Goal: Transaction & Acquisition: Book appointment/travel/reservation

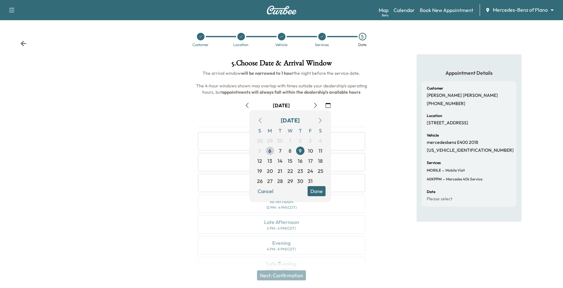
click at [506, 8] on body "Support Log Out Map Beta Calendar Book New Appointment Mercedes-Benz of Plano *…" at bounding box center [281, 144] width 563 height 288
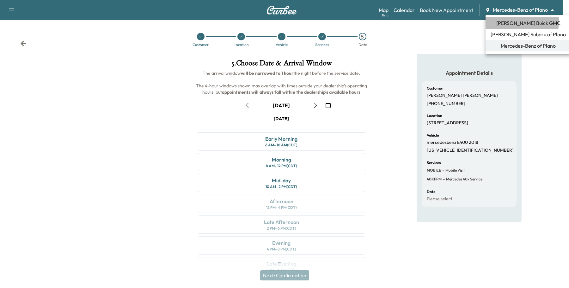
click at [502, 21] on span "[PERSON_NAME] Buick GMC" at bounding box center [528, 23] width 64 height 8
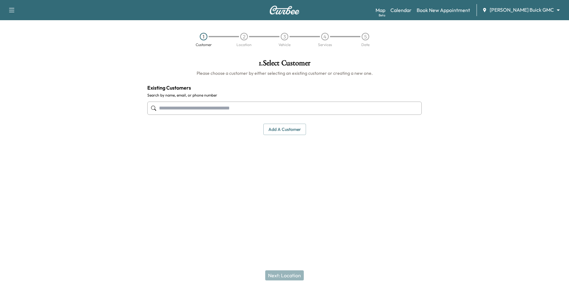
click at [224, 112] on input "text" at bounding box center [284, 108] width 274 height 13
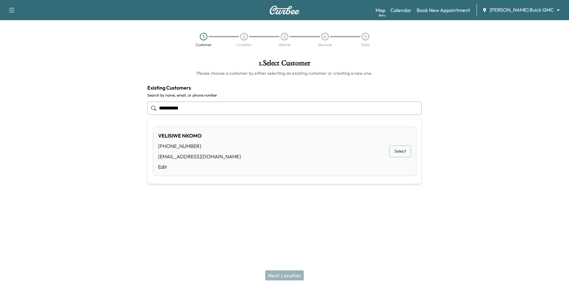
click at [399, 153] on button "Select" at bounding box center [400, 152] width 22 height 12
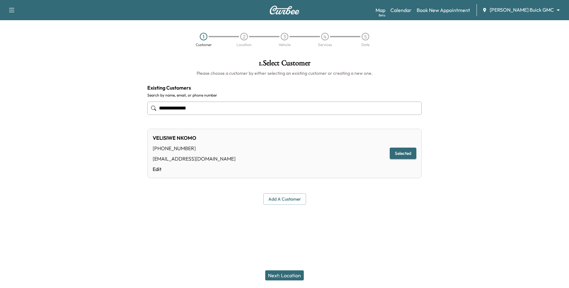
type input "**********"
click at [285, 272] on button "Next: Location" at bounding box center [284, 276] width 39 height 10
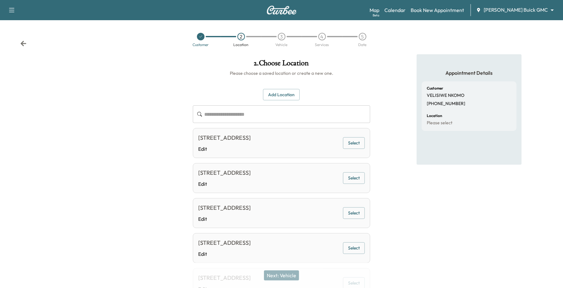
click at [349, 148] on button "Select" at bounding box center [354, 143] width 22 height 12
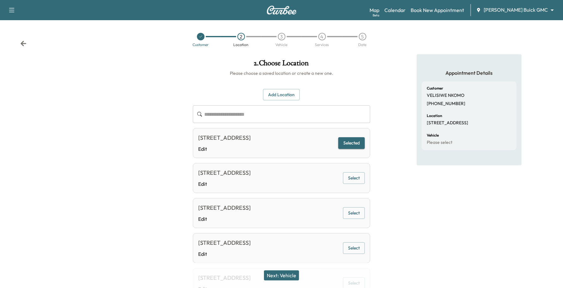
click at [294, 274] on button "Next: Vehicle" at bounding box center [281, 276] width 35 height 10
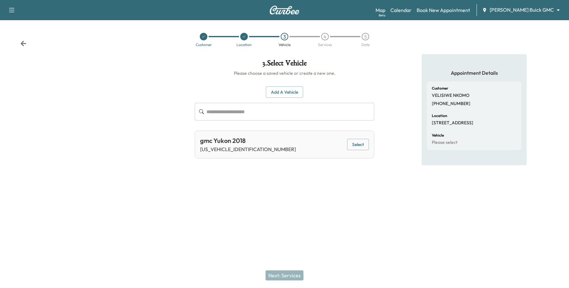
drag, startPoint x: 346, startPoint y: 141, endPoint x: 347, endPoint y: 145, distance: 4.4
click at [347, 145] on div "gmc Yukon 2018 [US_VEHICLE_IDENTIFICATION_NUMBER] Select" at bounding box center [284, 145] width 179 height 28
click at [352, 147] on button "Select" at bounding box center [358, 145] width 22 height 12
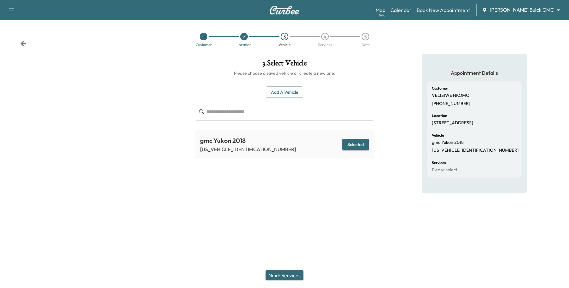
click at [285, 276] on button "Next: Services" at bounding box center [284, 276] width 38 height 10
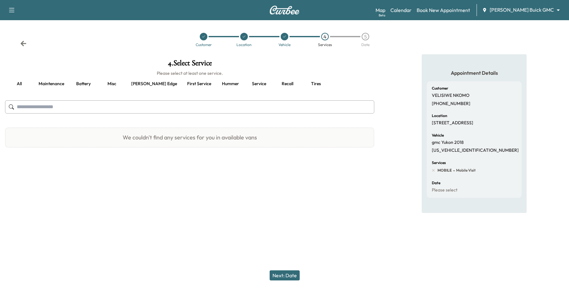
click at [49, 84] on button "Maintenance" at bounding box center [51, 83] width 36 height 15
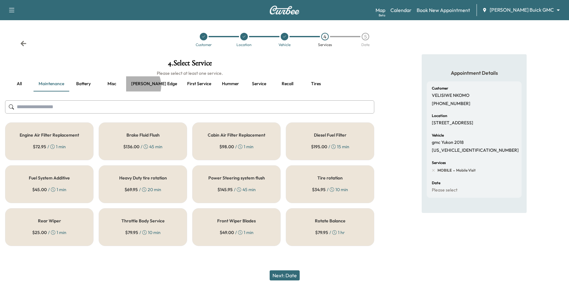
click at [133, 86] on button "[PERSON_NAME] edge" at bounding box center [154, 83] width 56 height 15
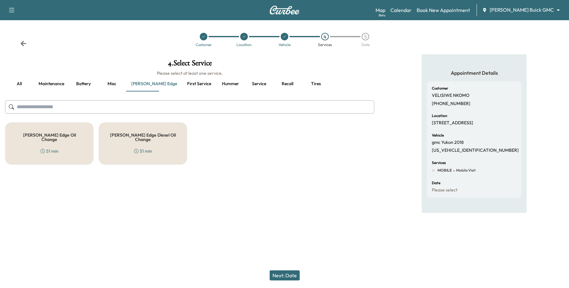
click at [244, 84] on button "Service" at bounding box center [258, 83] width 28 height 15
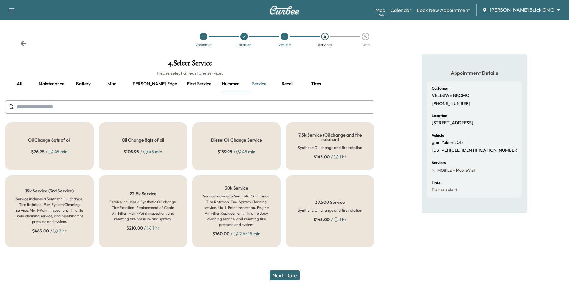
click at [65, 155] on div "$ 96.95 / 45 min" at bounding box center [49, 152] width 37 height 6
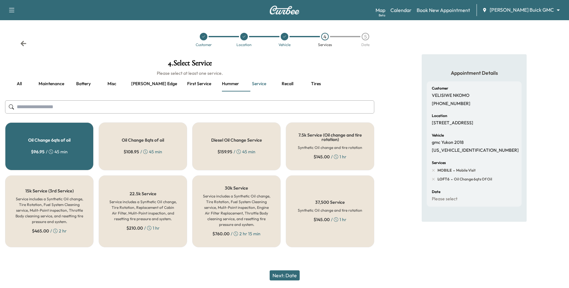
click at [294, 276] on button "Next: Date" at bounding box center [284, 276] width 30 height 10
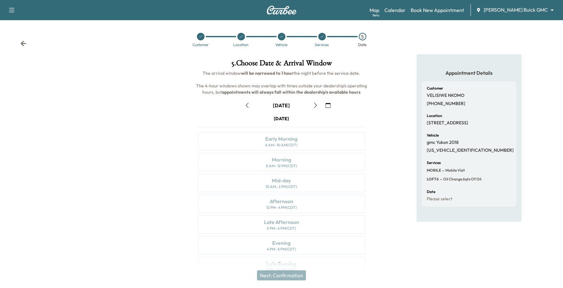
click at [331, 108] on button "button" at bounding box center [327, 105] width 11 height 10
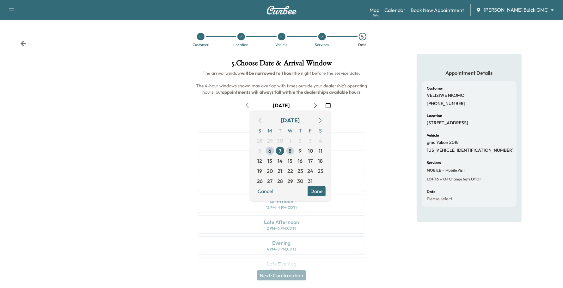
click at [290, 152] on span "8" at bounding box center [290, 151] width 3 height 8
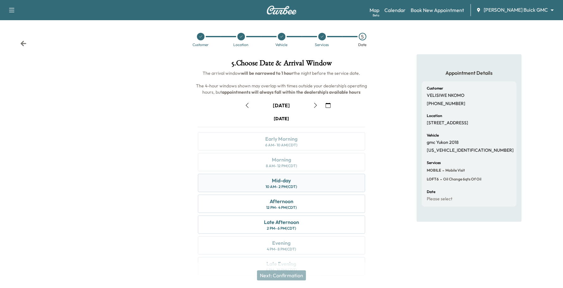
click at [294, 182] on div "Mid-day 10 AM - 2 PM (CDT)" at bounding box center [281, 183] width 167 height 18
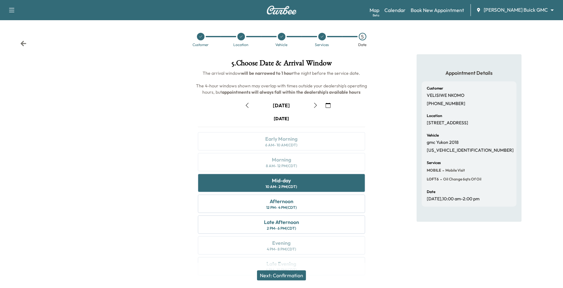
click at [316, 106] on icon "button" at bounding box center [315, 105] width 5 height 5
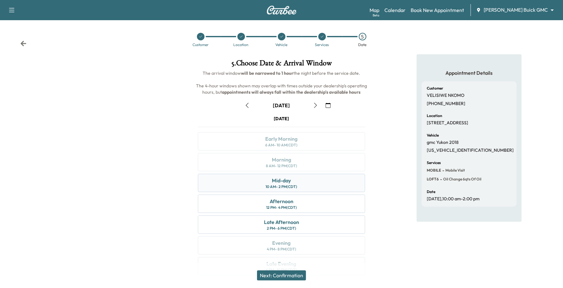
click at [220, 185] on div "Mid-day 10 AM - 2 PM (CDT)" at bounding box center [281, 183] width 167 height 18
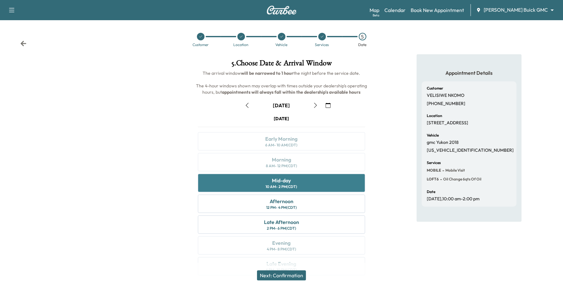
click at [315, 184] on div "Mid-day 10 AM - 2 PM (CDT)" at bounding box center [281, 183] width 167 height 18
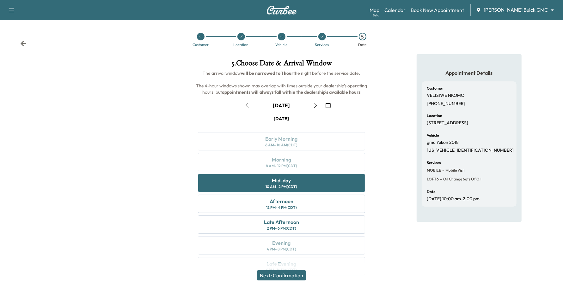
click at [291, 278] on button "Next: Confirmation" at bounding box center [281, 276] width 49 height 10
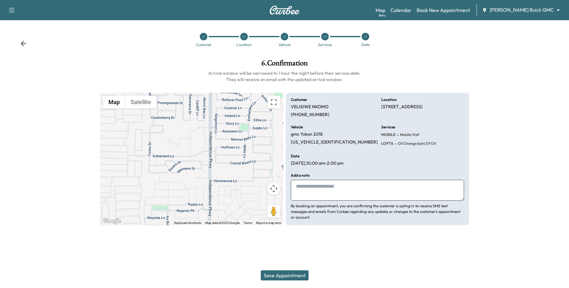
click at [302, 273] on button "Save Appointment" at bounding box center [285, 276] width 48 height 10
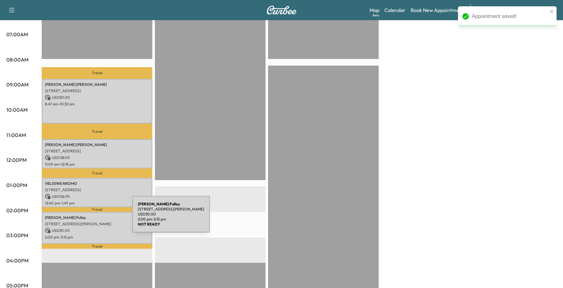
scroll to position [197, 0]
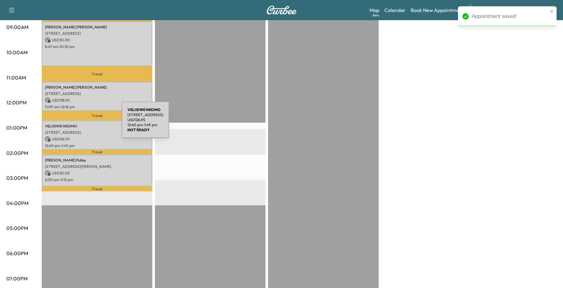
click at [74, 124] on p "[PERSON_NAME]" at bounding box center [97, 126] width 104 height 5
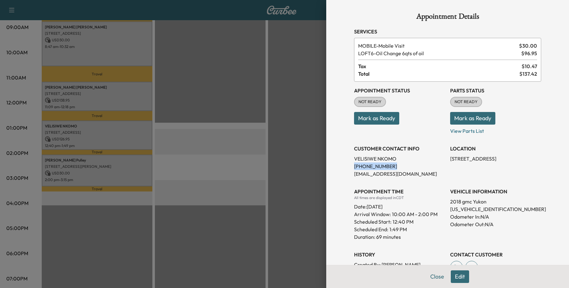
drag, startPoint x: 389, startPoint y: 165, endPoint x: 343, endPoint y: 168, distance: 46.2
click at [346, 168] on div "Appointment Details Services MOBILE - Mobile Visit $ 30.00 LOFT6 - Oil Change 6…" at bounding box center [447, 171] width 202 height 343
click at [391, 159] on p "[PERSON_NAME]" at bounding box center [399, 159] width 91 height 8
drag, startPoint x: 391, startPoint y: 158, endPoint x: 346, endPoint y: 161, distance: 44.3
click at [346, 161] on div "Appointment Details Services MOBILE - Mobile Visit $ 30.00 LOFT6 - Oil Change 6…" at bounding box center [447, 171] width 202 height 343
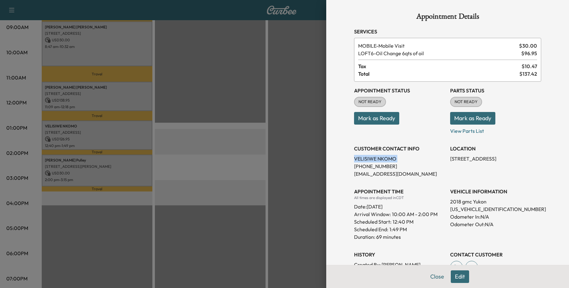
copy p "[PERSON_NAME]"
click at [427, 279] on button "Close" at bounding box center [437, 277] width 22 height 13
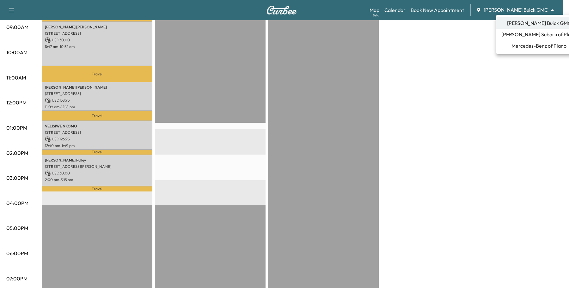
drag, startPoint x: 428, startPoint y: 76, endPoint x: 422, endPoint y: 52, distance: 24.1
click at [429, 75] on div at bounding box center [284, 144] width 569 height 288
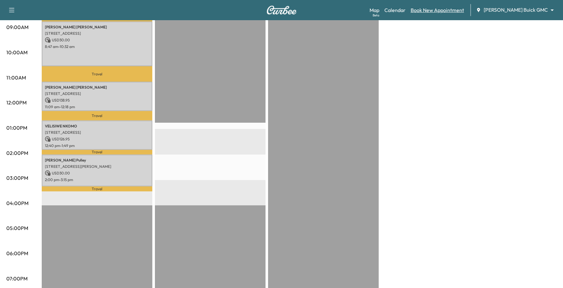
click at [444, 7] on link "Book New Appointment" at bounding box center [436, 10] width 53 height 8
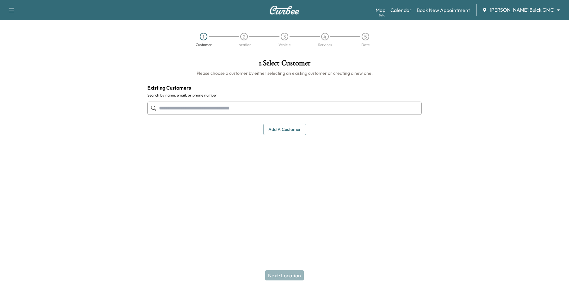
click at [188, 108] on input "text" at bounding box center [284, 108] width 274 height 13
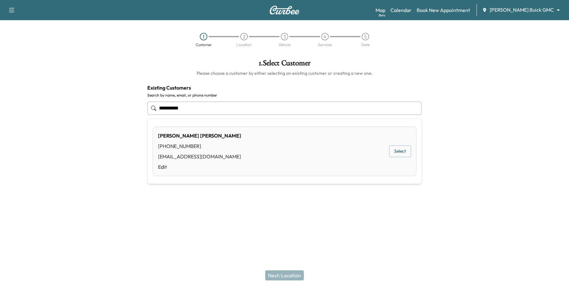
click at [399, 148] on button "Select" at bounding box center [400, 152] width 22 height 12
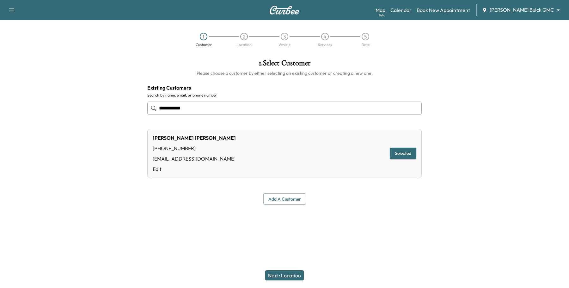
type input "**********"
click at [292, 273] on button "Next: Location" at bounding box center [284, 276] width 39 height 10
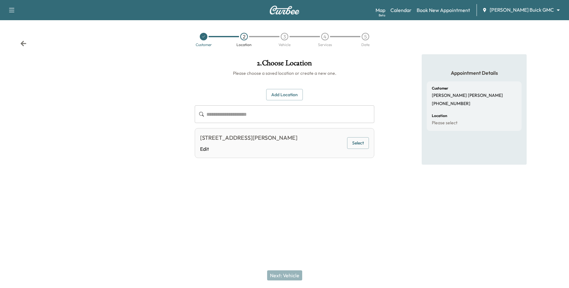
click at [352, 149] on button "Select" at bounding box center [358, 143] width 22 height 12
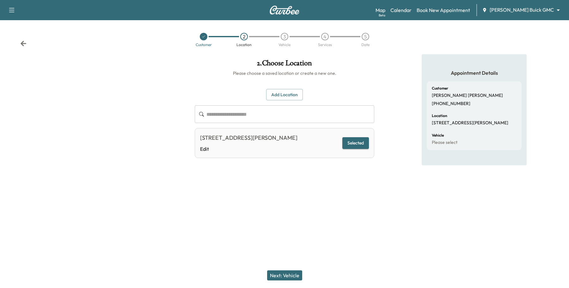
click at [283, 274] on button "Next: Vehicle" at bounding box center [284, 276] width 35 height 10
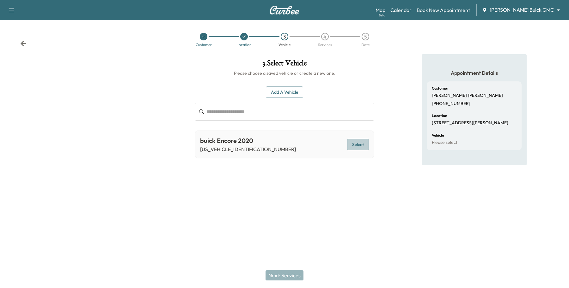
click at [367, 146] on button "Select" at bounding box center [358, 145] width 22 height 12
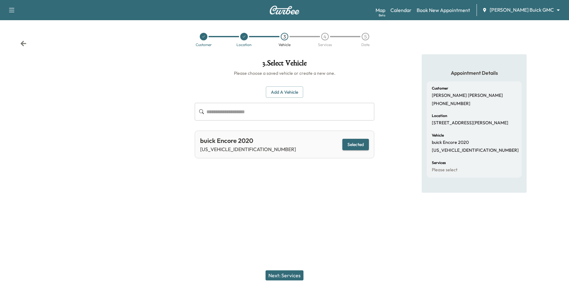
click at [285, 274] on button "Next: Services" at bounding box center [284, 276] width 38 height 10
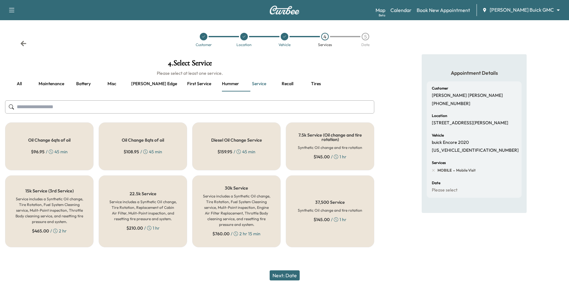
click at [51, 135] on div "Oil Change 6qts of oil $ 96.95 / 45 min" at bounding box center [49, 147] width 88 height 48
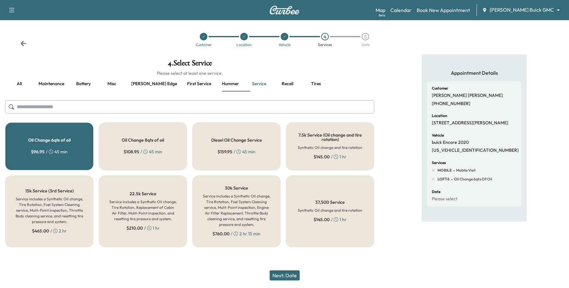
click at [292, 279] on button "Next: Date" at bounding box center [284, 276] width 30 height 10
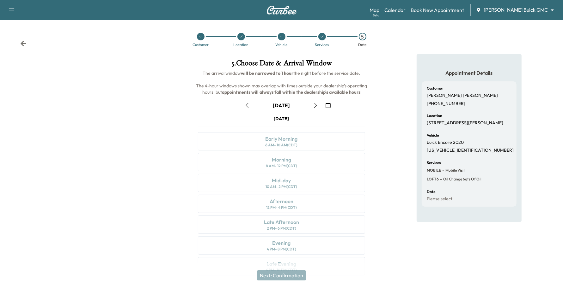
click at [329, 105] on icon "button" at bounding box center [327, 105] width 5 height 5
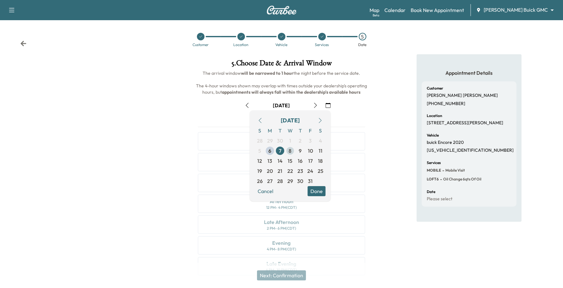
click at [286, 150] on span "8" at bounding box center [290, 151] width 10 height 10
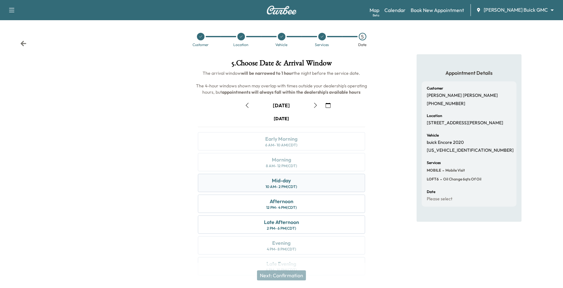
click at [285, 190] on div "Mid-day 10 AM - 2 PM (CDT)" at bounding box center [281, 183] width 167 height 18
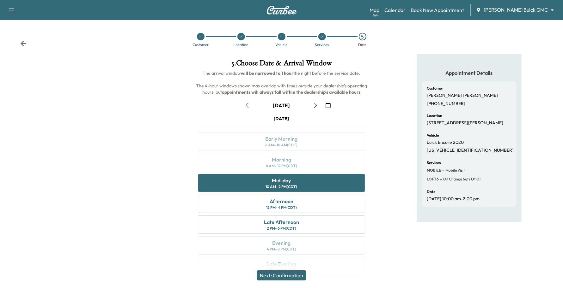
click at [322, 39] on div at bounding box center [322, 37] width 8 height 8
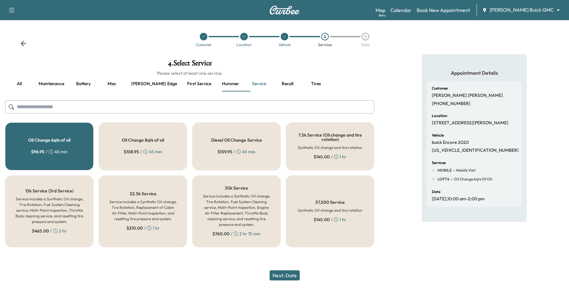
click at [326, 35] on div "4" at bounding box center [325, 37] width 8 height 8
click at [290, 274] on button "Next: Date" at bounding box center [284, 276] width 30 height 10
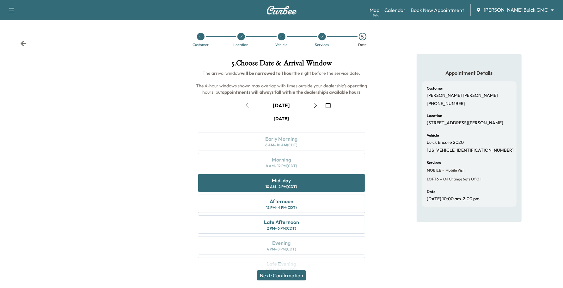
click at [314, 105] on icon "button" at bounding box center [315, 105] width 5 height 5
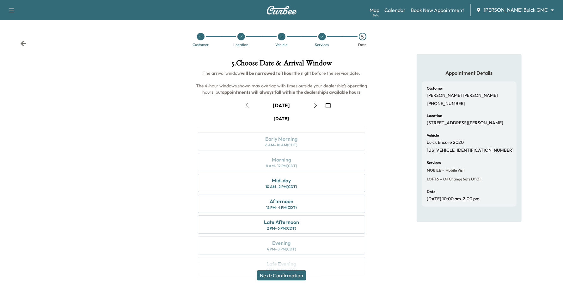
click at [246, 104] on icon "button" at bounding box center [246, 105] width 5 height 5
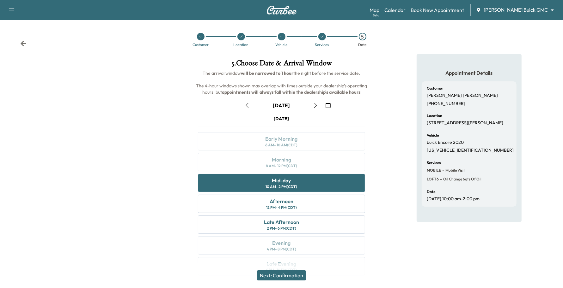
click at [313, 105] on icon "button" at bounding box center [315, 105] width 5 height 5
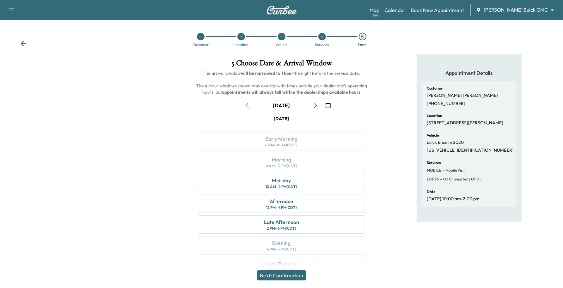
click at [313, 105] on icon "button" at bounding box center [315, 105] width 5 height 5
click at [250, 107] on button "button" at bounding box center [247, 105] width 11 height 10
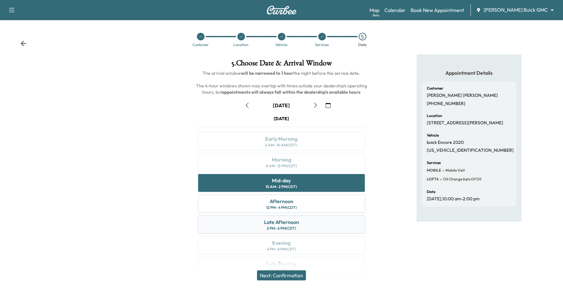
click at [238, 220] on div "Late Afternoon 2 PM - 6 PM (CDT)" at bounding box center [281, 225] width 167 height 18
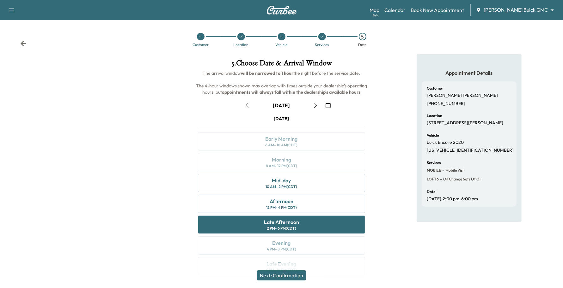
click at [294, 272] on button "Next: Confirmation" at bounding box center [281, 276] width 49 height 10
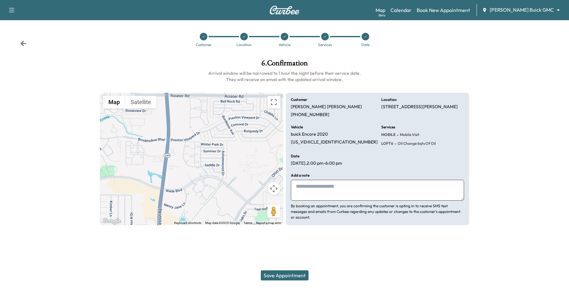
click at [292, 273] on button "Save Appointment" at bounding box center [285, 276] width 48 height 10
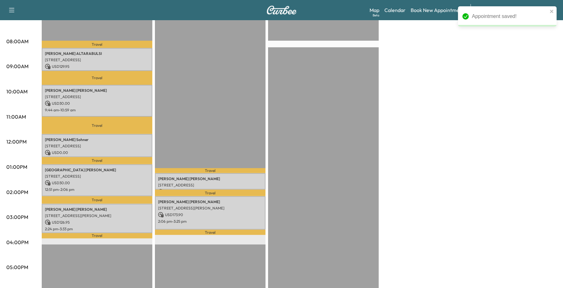
scroll to position [158, 0]
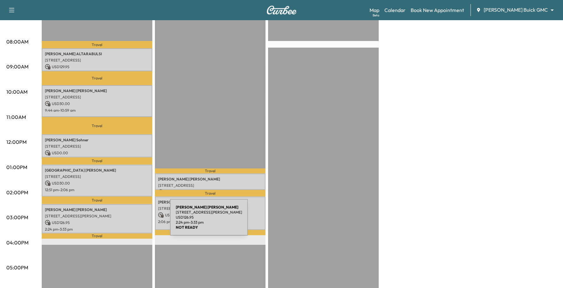
click at [123, 221] on p "USD 126.95" at bounding box center [97, 223] width 104 height 6
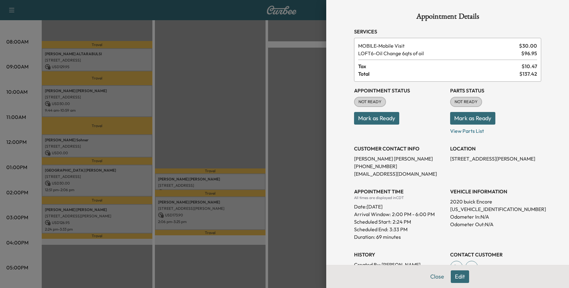
click at [381, 164] on p "[PHONE_NUMBER]" at bounding box center [399, 167] width 91 height 8
drag, startPoint x: 378, startPoint y: 158, endPoint x: 335, endPoint y: 160, distance: 43.3
click at [335, 160] on div "Appointment Details Services MOBILE - Mobile Visit $ 30.00 LOFT6 - Oil Change 6…" at bounding box center [447, 144] width 243 height 288
copy p "[PERSON_NAME]"
click at [430, 274] on button "Close" at bounding box center [437, 277] width 22 height 13
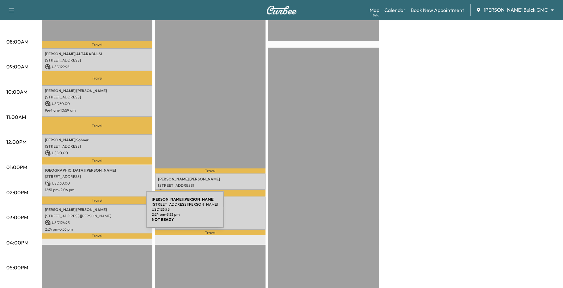
click at [99, 214] on p "[STREET_ADDRESS][PERSON_NAME]" at bounding box center [97, 216] width 104 height 5
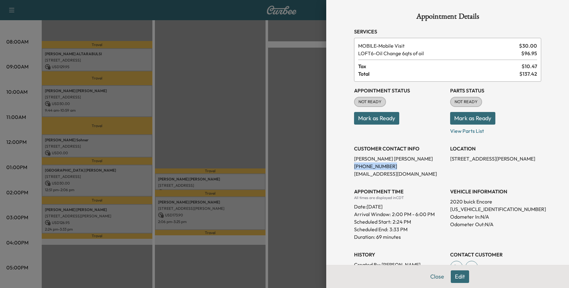
drag, startPoint x: 384, startPoint y: 165, endPoint x: 348, endPoint y: 168, distance: 36.5
click at [346, 168] on div "Appointment Details Services MOBILE - Mobile Visit $ 30.00 LOFT6 - Oil Change 6…" at bounding box center [447, 171] width 202 height 343
copy p "[PHONE_NUMBER]"
click at [432, 280] on button "Close" at bounding box center [437, 277] width 22 height 13
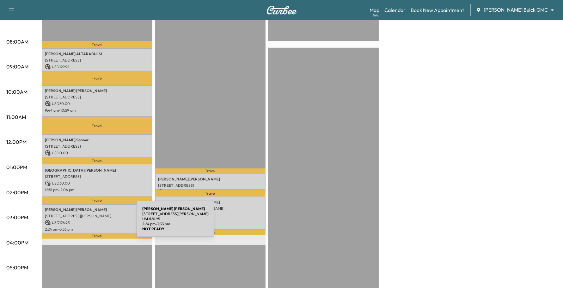
click at [92, 220] on p "USD 126.95" at bounding box center [97, 223] width 104 height 6
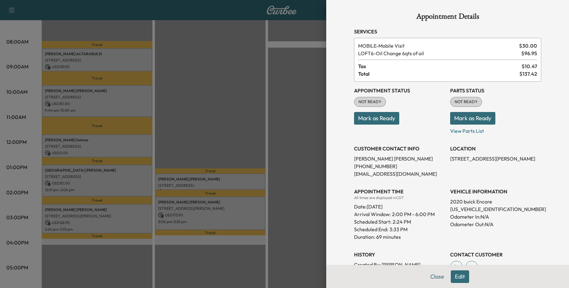
click at [451, 279] on button "Edit" at bounding box center [459, 277] width 18 height 13
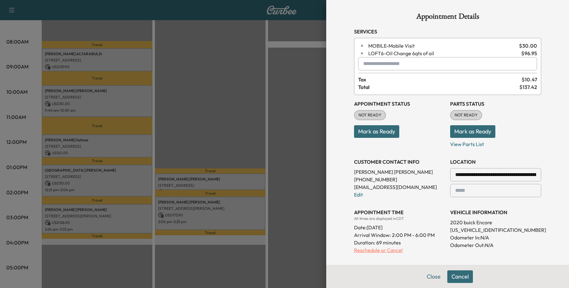
click at [370, 251] on p "Reschedule or Cancel" at bounding box center [399, 251] width 91 height 8
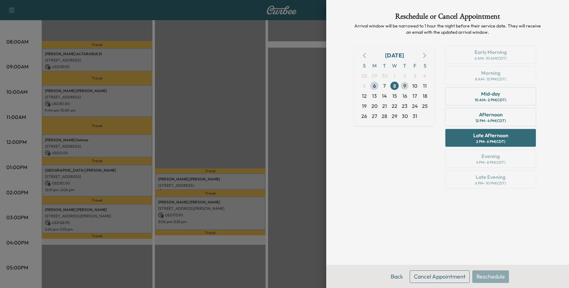
click at [408, 84] on span "9" at bounding box center [404, 86] width 10 height 10
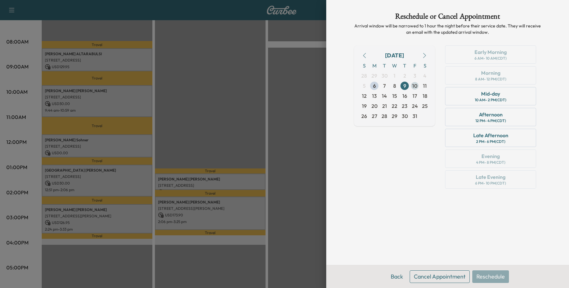
click at [413, 87] on span "10" at bounding box center [414, 86] width 5 height 8
click at [475, 136] on div "Late Afternoon" at bounding box center [490, 136] width 35 height 8
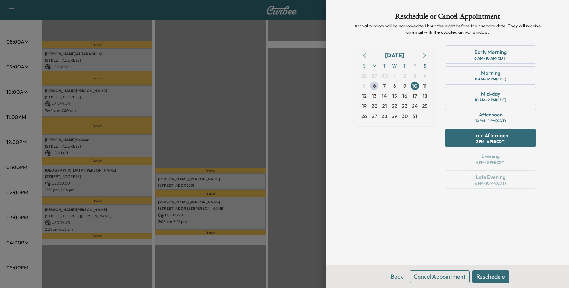
click at [394, 281] on button "Back" at bounding box center [396, 277] width 21 height 13
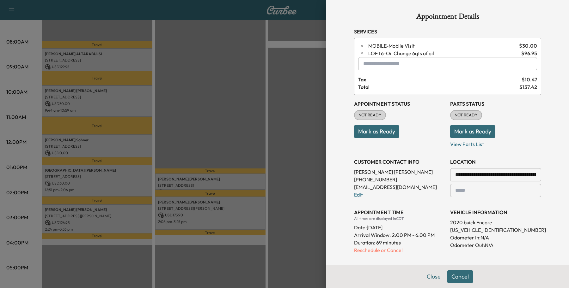
click at [430, 275] on button "Close" at bounding box center [433, 277] width 22 height 13
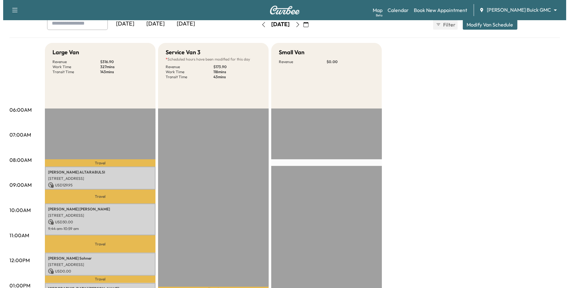
scroll to position [0, 0]
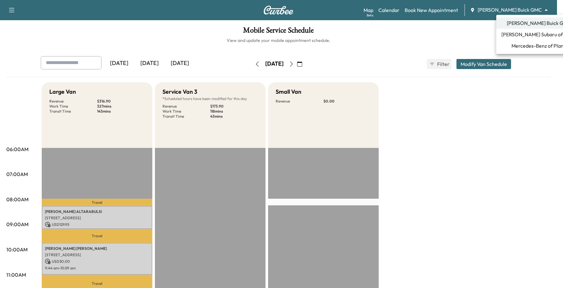
click at [530, 8] on body "Support Log Out Map Beta Calendar Book New Appointment [PERSON_NAME] Buick GMC …" at bounding box center [281, 144] width 563 height 288
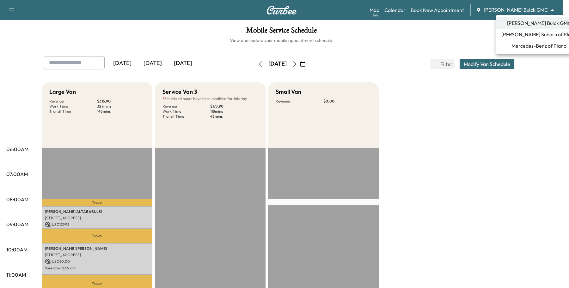
click at [514, 46] on span "Mercedes-Benz of Plano" at bounding box center [538, 46] width 55 height 8
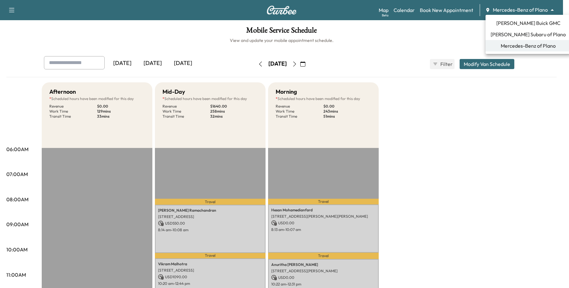
click at [497, 9] on body "Support Log Out Map Beta Calendar Book New Appointment Mercedes-Benz of Plano *…" at bounding box center [284, 144] width 569 height 288
click at [492, 47] on li "Mercedes-Benz of Plano" at bounding box center [527, 45] width 85 height 11
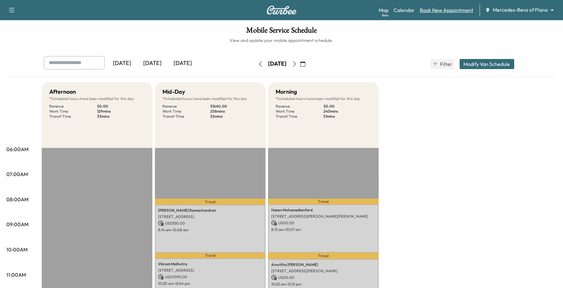
click at [465, 11] on link "Book New Appointment" at bounding box center [445, 10] width 53 height 8
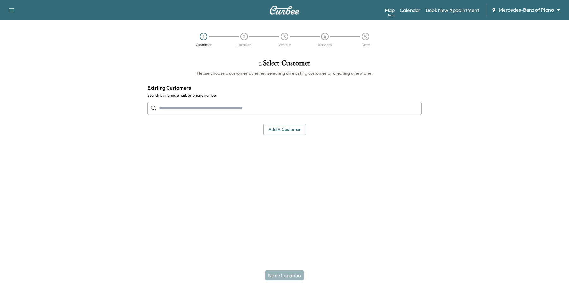
click at [259, 106] on input "text" at bounding box center [284, 108] width 274 height 13
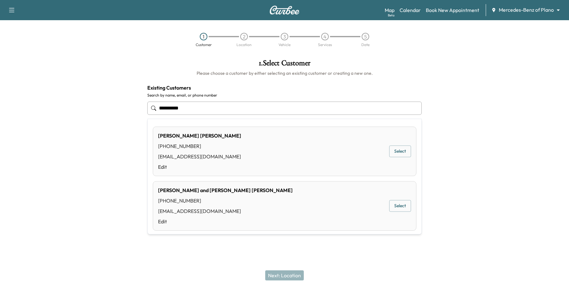
type input "**********"
